Goal: Communication & Community: Answer question/provide support

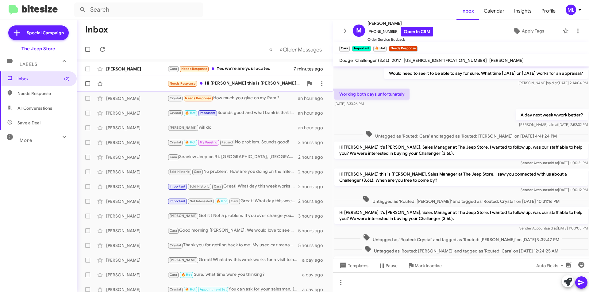
scroll to position [254, 0]
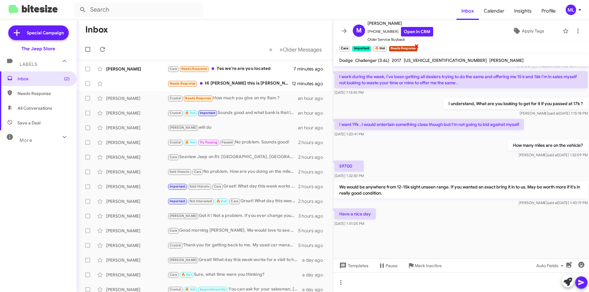
click at [415, 47] on span "×" at bounding box center [416, 45] width 5 height 7
click at [530, 30] on span "Apply Tags" at bounding box center [533, 30] width 22 height 11
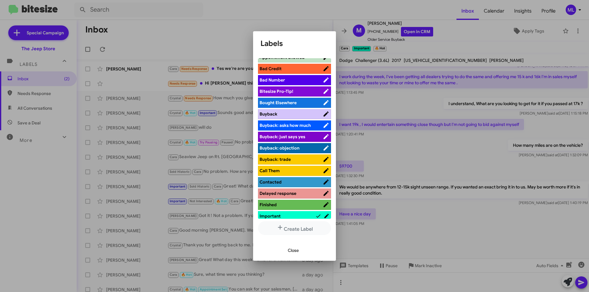
scroll to position [153, 0]
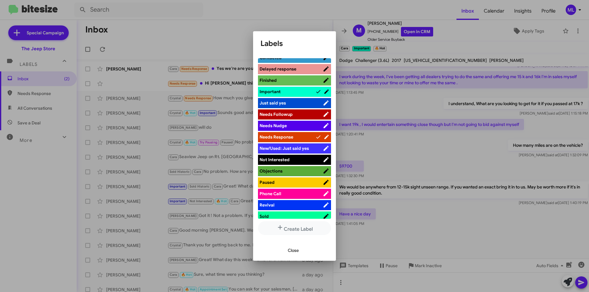
click at [300, 157] on span "Not Interested" at bounding box center [291, 160] width 63 height 6
click at [293, 251] on span "Close" at bounding box center [293, 250] width 11 height 11
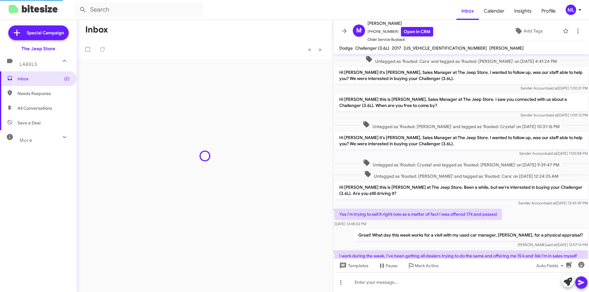
scroll to position [214, 0]
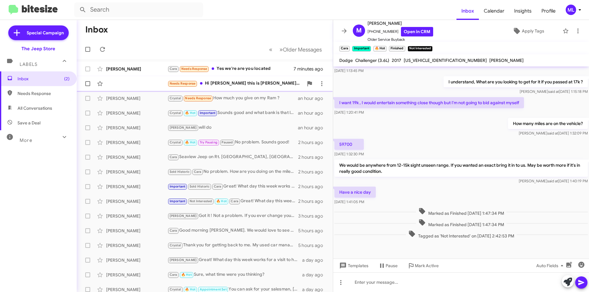
click at [233, 81] on div "Needs Response Hi Michael this is Adam Sultan. My son Chuck forwarded me your m…" at bounding box center [236, 83] width 136 height 7
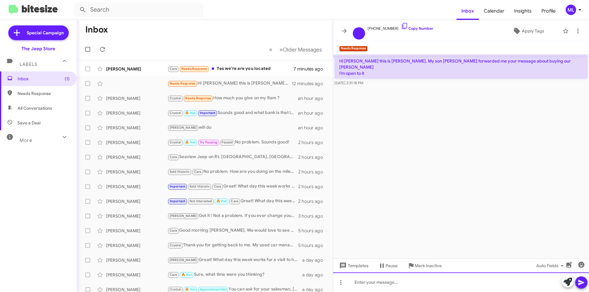
click at [365, 282] on div at bounding box center [461, 283] width 256 height 20
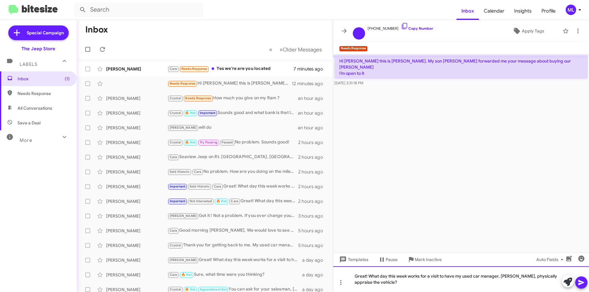
click at [360, 275] on div "Great! What day this week works for a visit to have my used car manager, [PERSO…" at bounding box center [461, 280] width 256 height 26
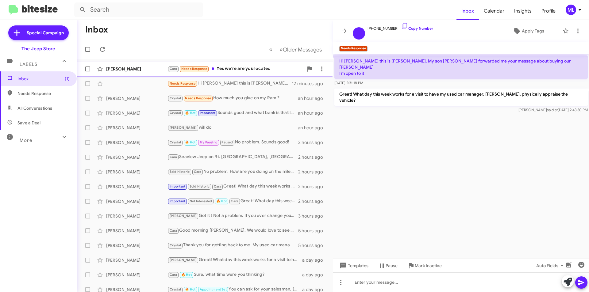
click at [233, 71] on div "Cara Needs Response Yes we're are you located" at bounding box center [236, 68] width 136 height 7
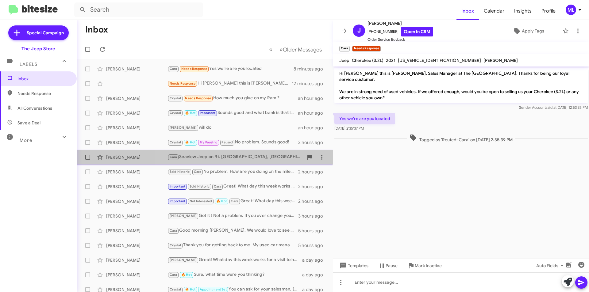
click at [272, 156] on div "Cara Seaview Jeep on Rt. 35 South in Ocean, NJ. Right next to the entrance to t…" at bounding box center [236, 157] width 136 height 7
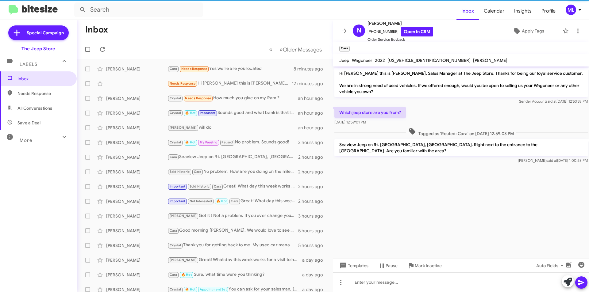
click at [363, 148] on p "Seaview Jeep on Rt. [GEOGRAPHIC_DATA], [GEOGRAPHIC_DATA]. Right next to the ent…" at bounding box center [460, 147] width 253 height 17
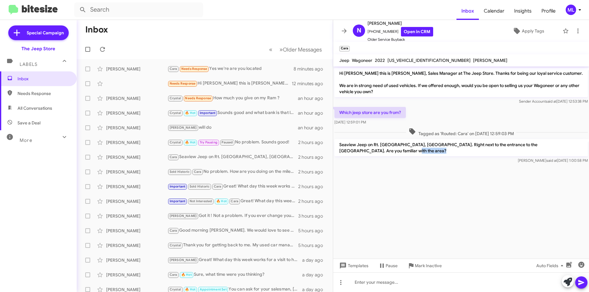
click at [363, 148] on p "Seaview Jeep on Rt. [GEOGRAPHIC_DATA], [GEOGRAPHIC_DATA]. Right next to the ent…" at bounding box center [460, 147] width 253 height 17
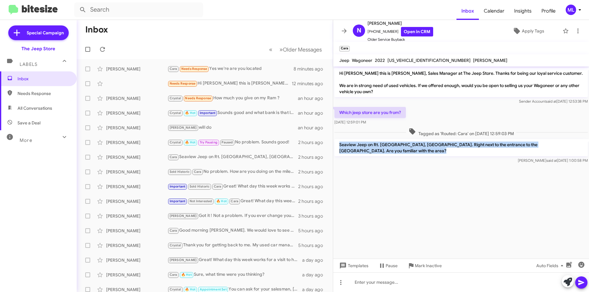
click at [363, 148] on p "Seaview Jeep on Rt. [GEOGRAPHIC_DATA], [GEOGRAPHIC_DATA]. Right next to the ent…" at bounding box center [460, 147] width 253 height 17
copy p "Seaview Jeep on Rt. [GEOGRAPHIC_DATA], [GEOGRAPHIC_DATA]. Right next to the ent…"
click at [232, 73] on div "Joseph Benesch Cara Needs Response Yes we're are you located 8 minutes ago" at bounding box center [205, 69] width 246 height 12
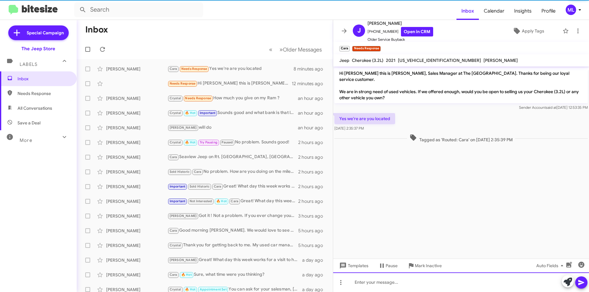
click at [394, 277] on div at bounding box center [461, 283] width 256 height 20
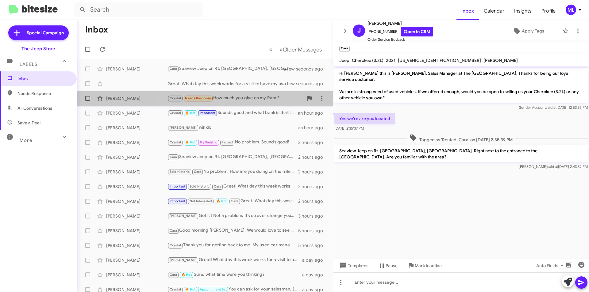
click at [221, 97] on div "Crystal Needs Response How much you give on my Ram ?" at bounding box center [236, 98] width 136 height 7
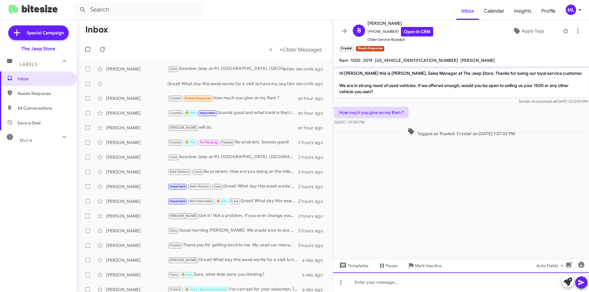
click at [357, 284] on div at bounding box center [461, 283] width 256 height 20
click at [218, 83] on div "Great! What day this week works for a visit to have my used car manager, [PERSO…" at bounding box center [236, 84] width 136 height 6
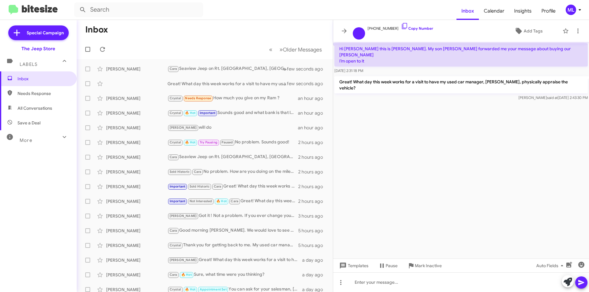
click at [379, 76] on p "Great! What day this week works for a visit to have my used car manager, [PERSO…" at bounding box center [460, 84] width 253 height 17
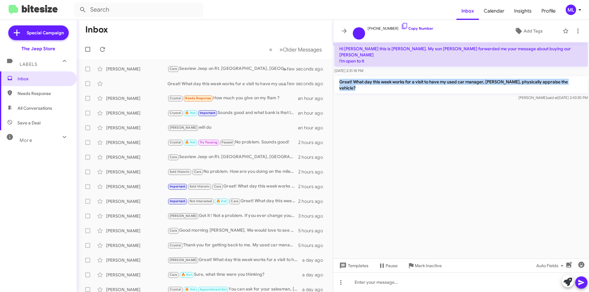
click at [379, 76] on p "Great! What day this week works for a visit to have my used car manager, [PERSO…" at bounding box center [460, 84] width 253 height 17
copy p "Great! What day this week works for a visit to have my used car manager, [PERSO…"
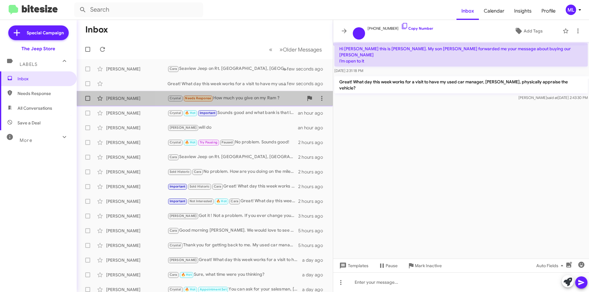
click at [238, 100] on div "Crystal Needs Response How much you give on my Ram ?" at bounding box center [236, 98] width 136 height 7
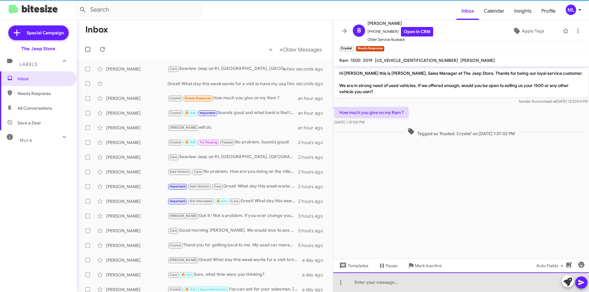
click at [377, 286] on div at bounding box center [461, 283] width 256 height 20
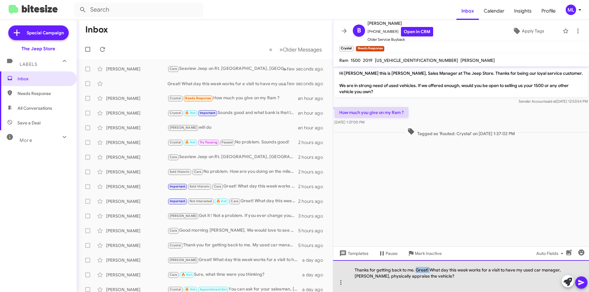
drag, startPoint x: 429, startPoint y: 270, endPoint x: 416, endPoint y: 269, distance: 13.3
click at [416, 269] on div "Thanks for getting back to me. Great! What day this week works for a visit to h…" at bounding box center [461, 276] width 256 height 32
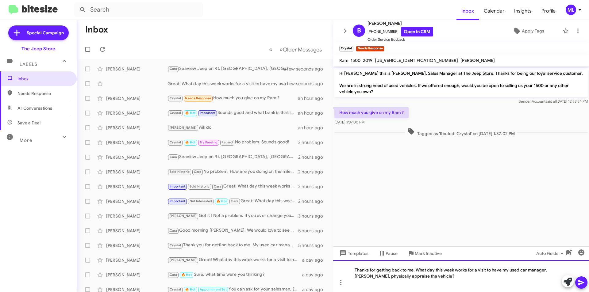
click at [381, 286] on div "Thanks for getting back to me. What day this week works for a visit to have my …" at bounding box center [461, 276] width 256 height 32
